Goal: Task Accomplishment & Management: Use online tool/utility

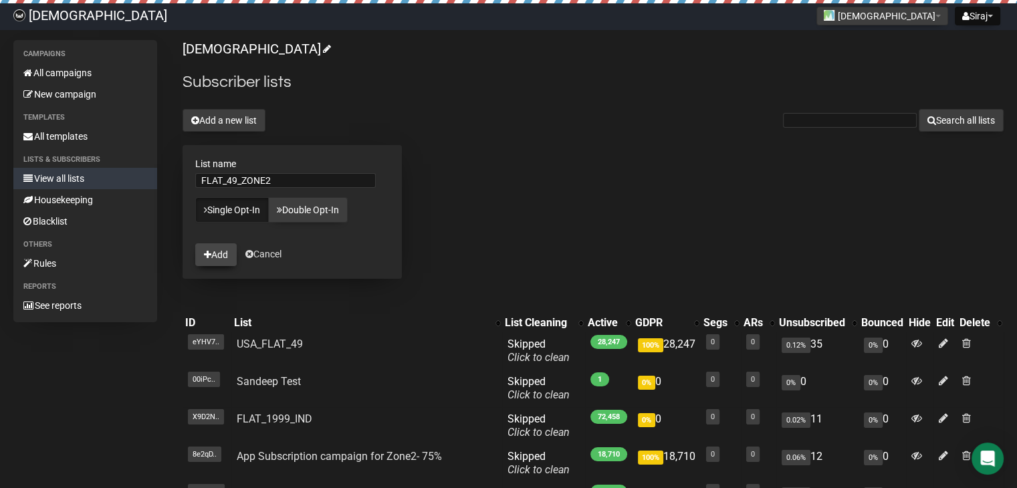
type input "FLAT_49_ZONE2"
click at [215, 256] on button "Add" at bounding box center [215, 254] width 41 height 23
